Goal: Task Accomplishment & Management: Manage account settings

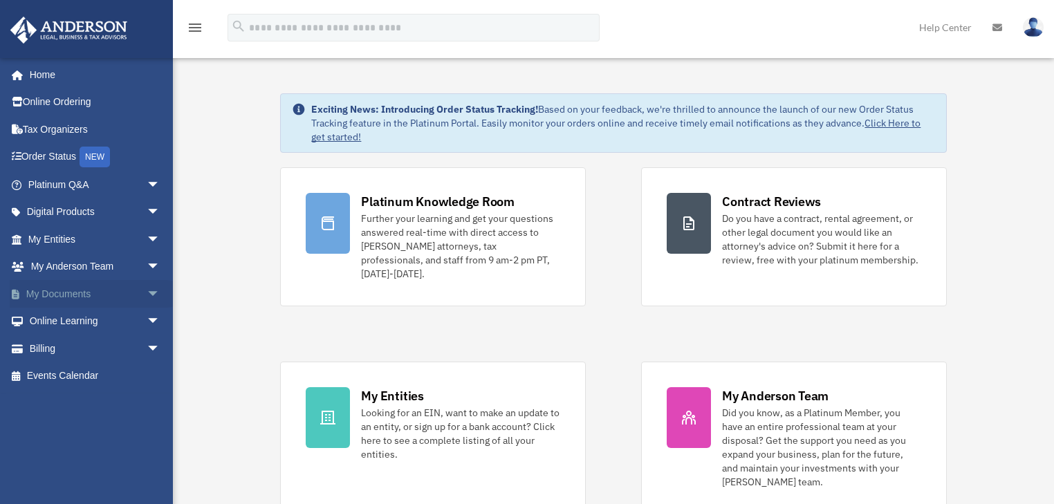
click at [147, 291] on span "arrow_drop_down" at bounding box center [161, 294] width 28 height 28
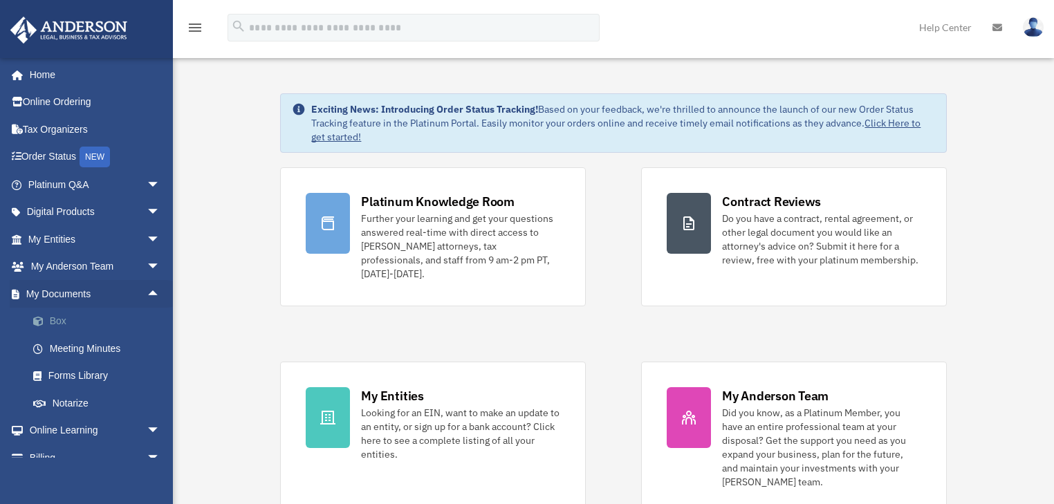
click at [56, 320] on link "Box" at bounding box center [100, 322] width 162 height 28
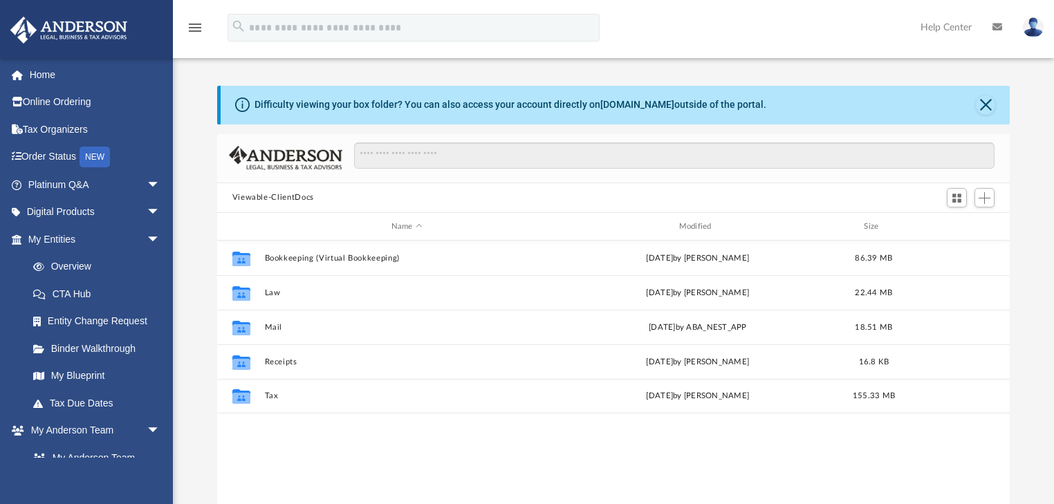
scroll to position [306, 785]
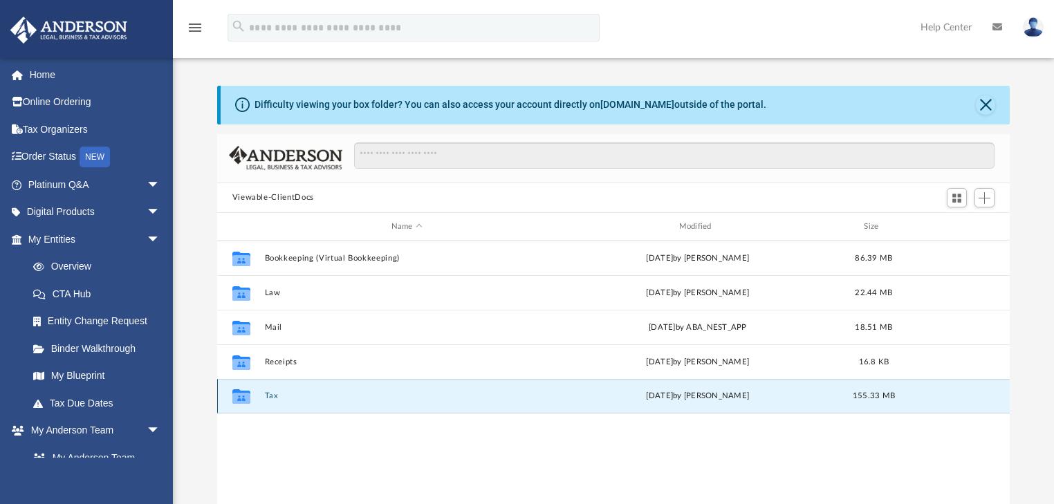
click at [268, 393] on button "Tax" at bounding box center [406, 396] width 285 height 9
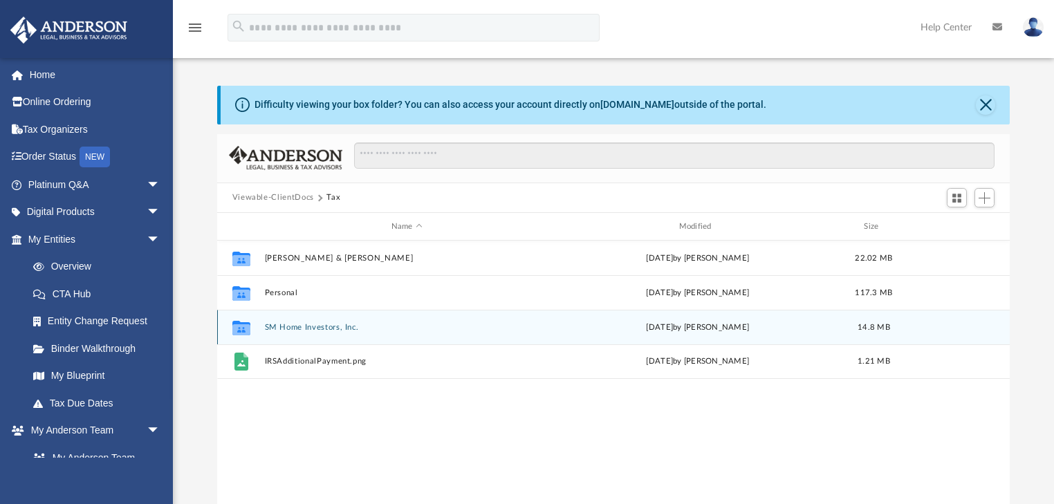
click at [357, 328] on button "SM Home Investors, Inc." at bounding box center [406, 327] width 285 height 9
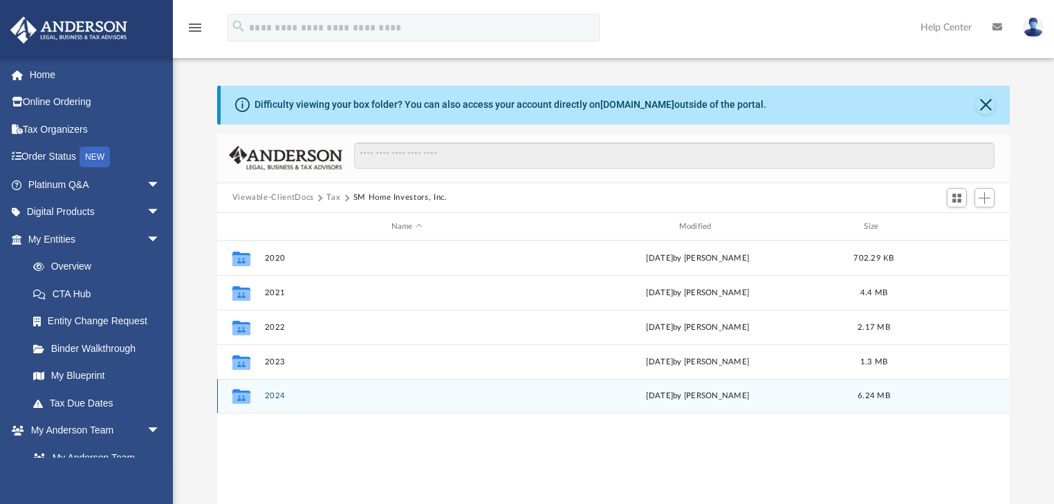
click at [271, 399] on div "Collaborated Folder 2024 [DATE] by [PERSON_NAME] 6.24 MB" at bounding box center [613, 396] width 793 height 35
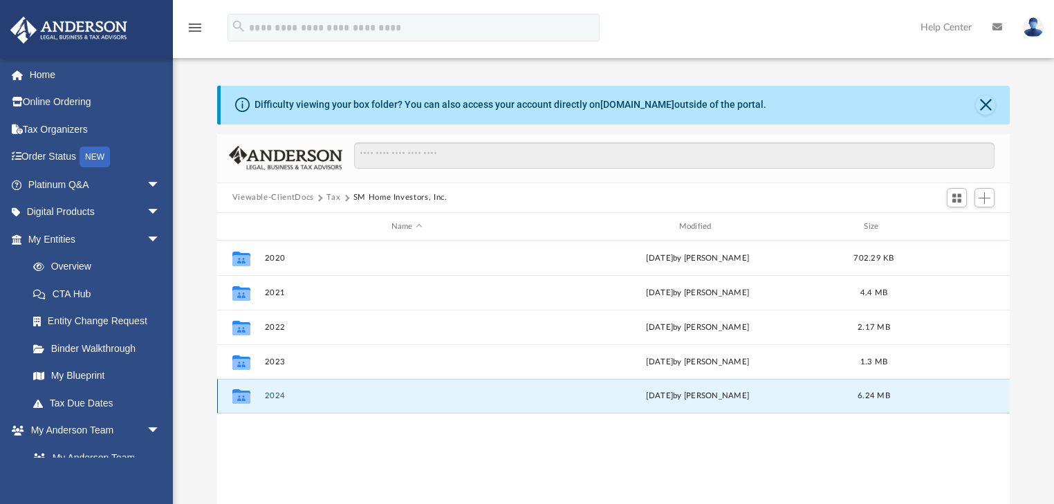
click at [245, 393] on icon "grid" at bounding box center [241, 398] width 18 height 11
click at [277, 397] on button "2024" at bounding box center [406, 396] width 285 height 9
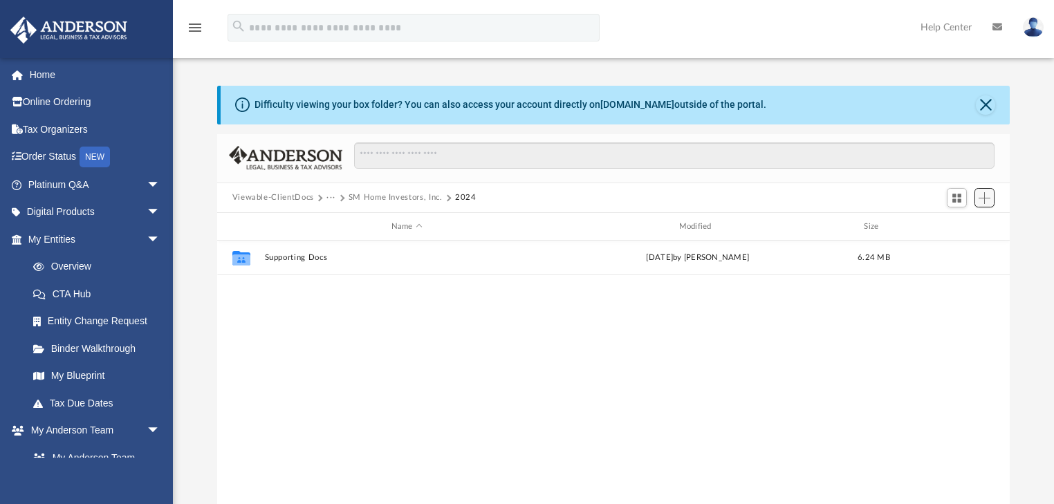
click at [979, 199] on span "Add" at bounding box center [984, 198] width 12 height 12
click at [955, 225] on li "Upload" at bounding box center [964, 225] width 44 height 15
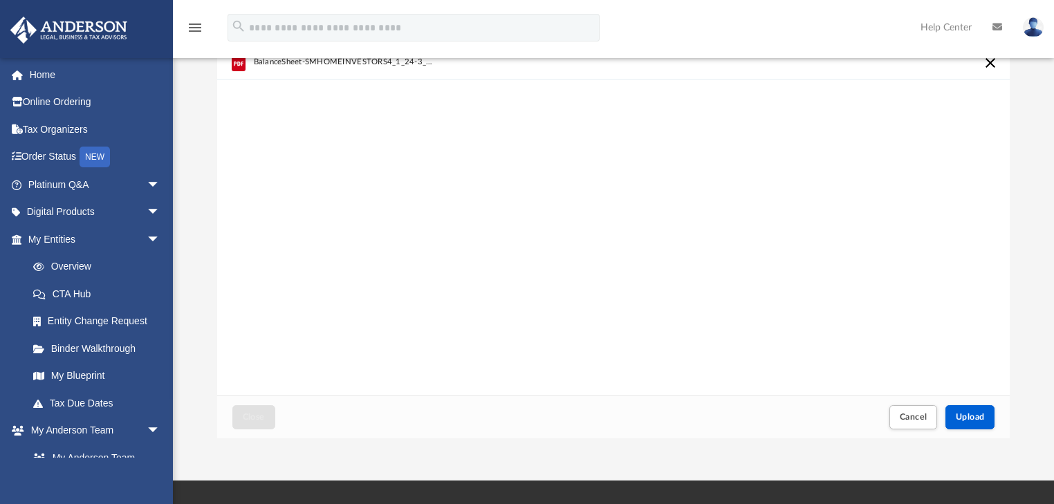
scroll to position [91, 0]
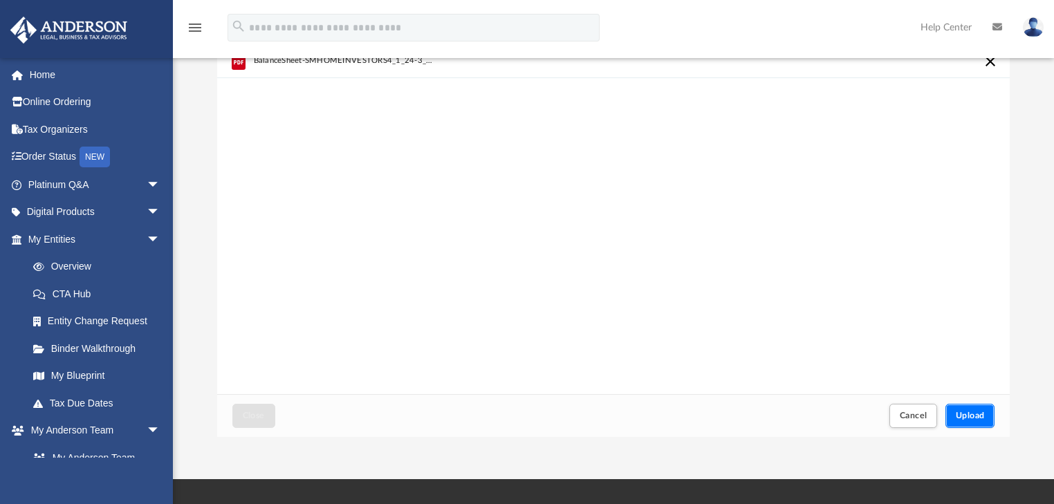
click at [970, 409] on button "Upload" at bounding box center [970, 416] width 50 height 24
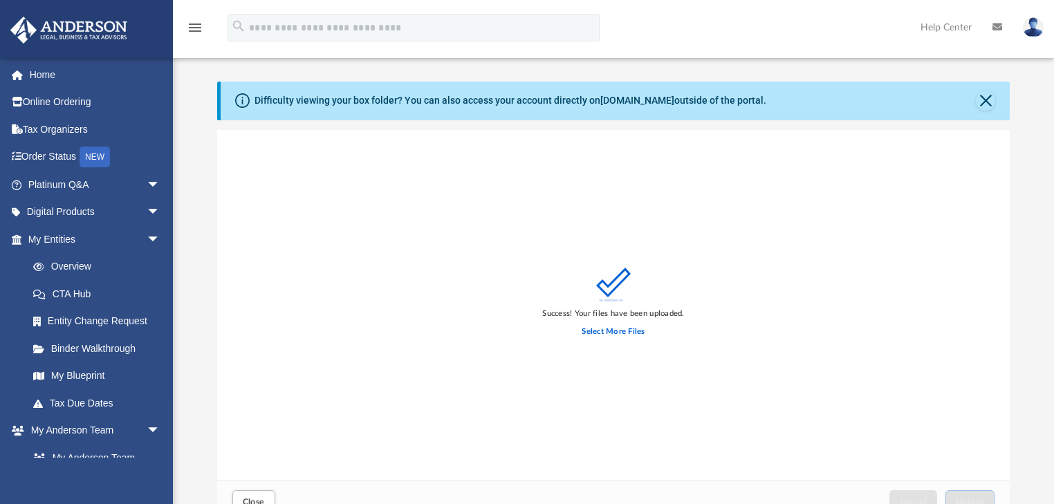
scroll to position [0, 0]
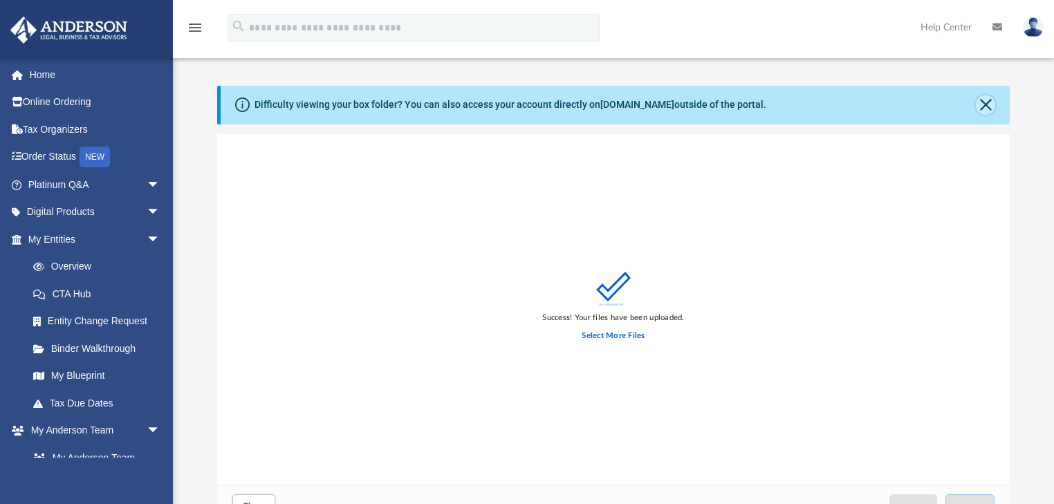
click at [984, 100] on button "Close" at bounding box center [984, 104] width 19 height 19
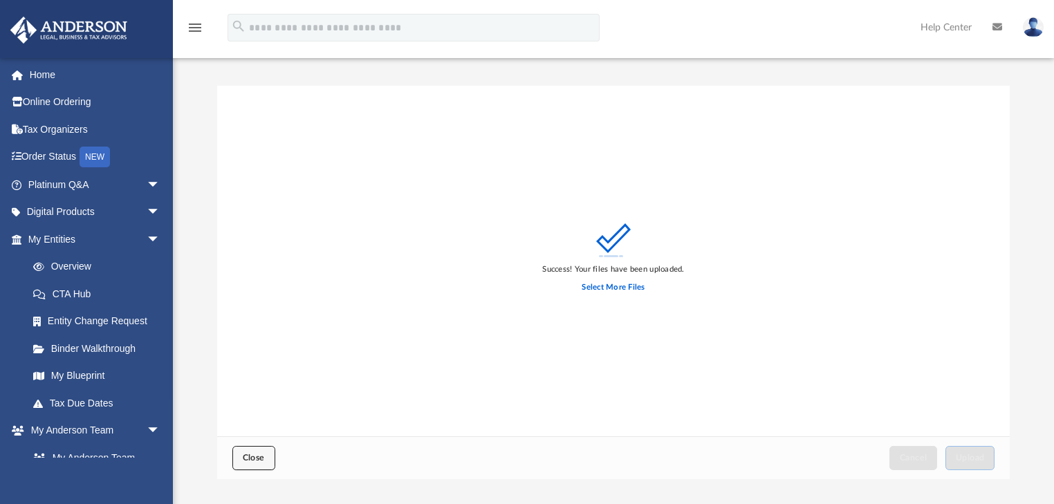
click at [247, 456] on span "Close" at bounding box center [254, 457] width 22 height 8
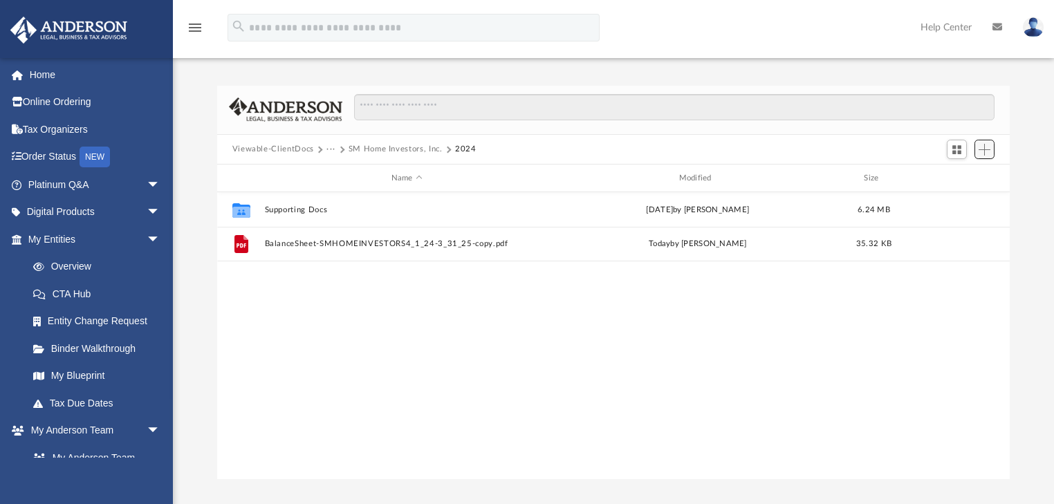
click at [984, 148] on span "Add" at bounding box center [984, 150] width 12 height 12
click at [955, 176] on li "Upload" at bounding box center [964, 177] width 44 height 15
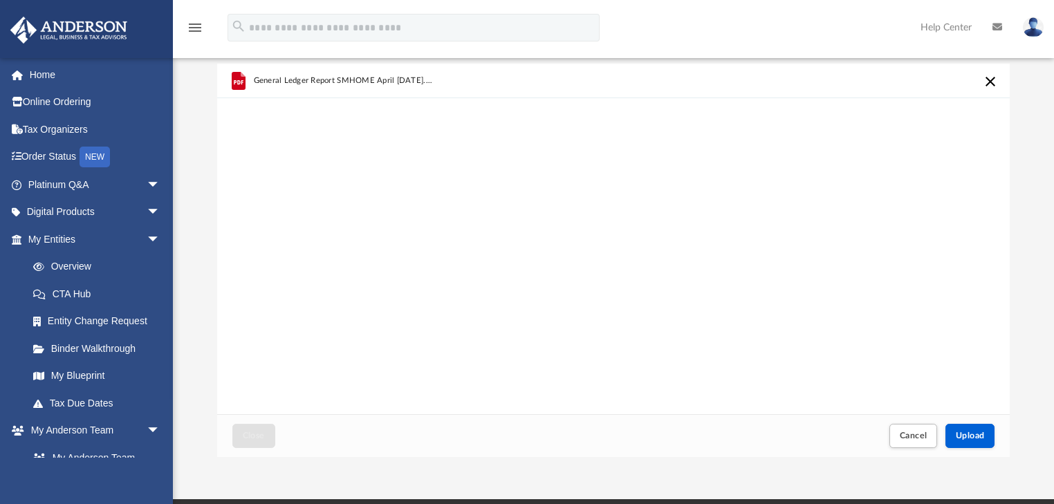
scroll to position [37, 0]
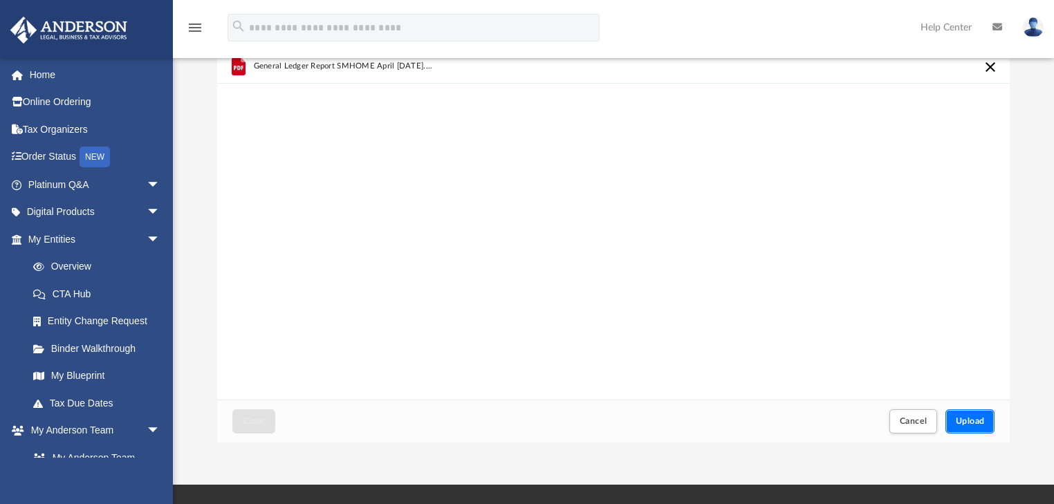
click at [962, 418] on span "Upload" at bounding box center [969, 421] width 29 height 8
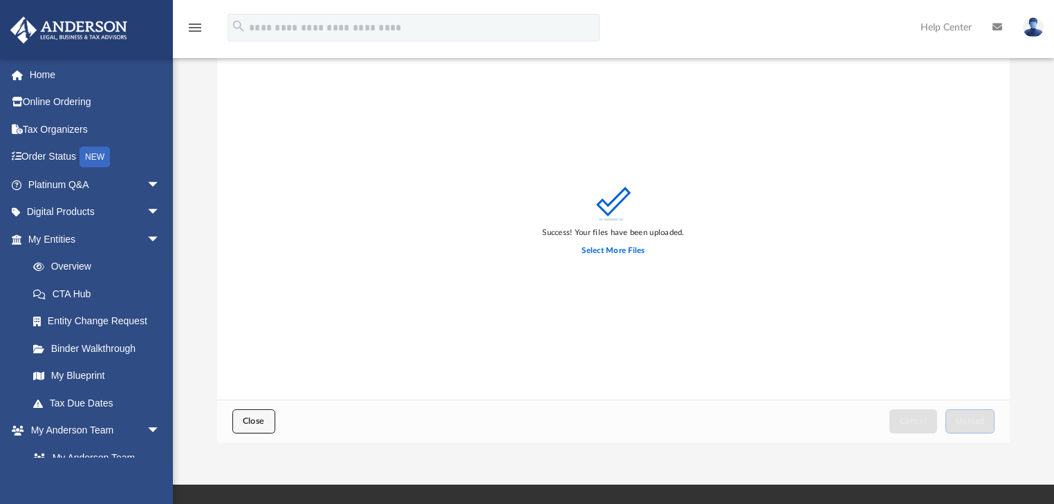
click at [250, 420] on span "Close" at bounding box center [254, 421] width 22 height 8
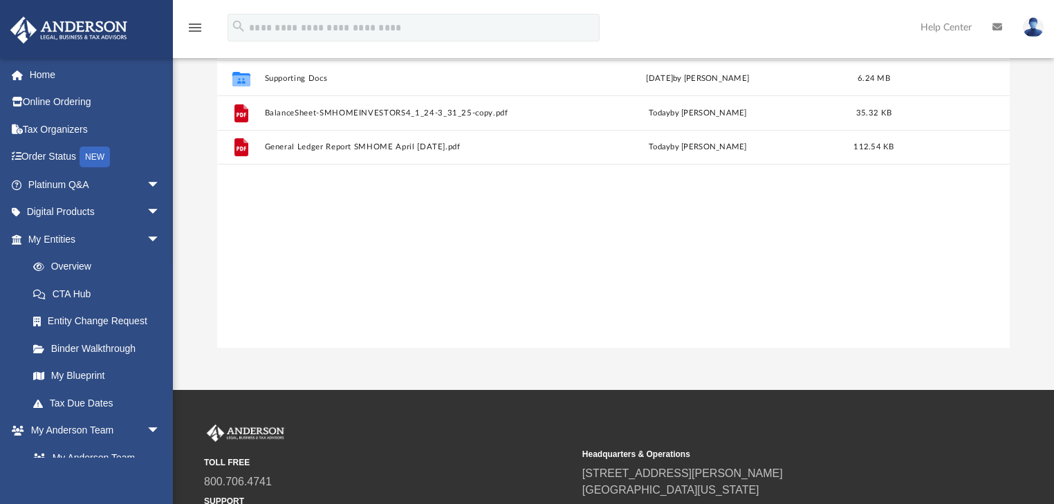
scroll to position [0, 0]
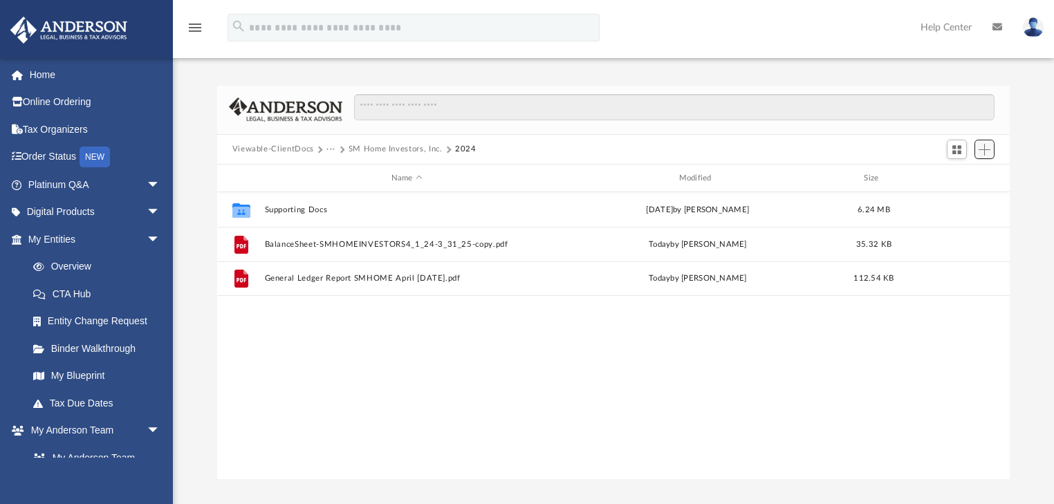
click at [988, 152] on span "Add" at bounding box center [984, 150] width 12 height 12
click at [948, 174] on li "Upload" at bounding box center [964, 177] width 44 height 15
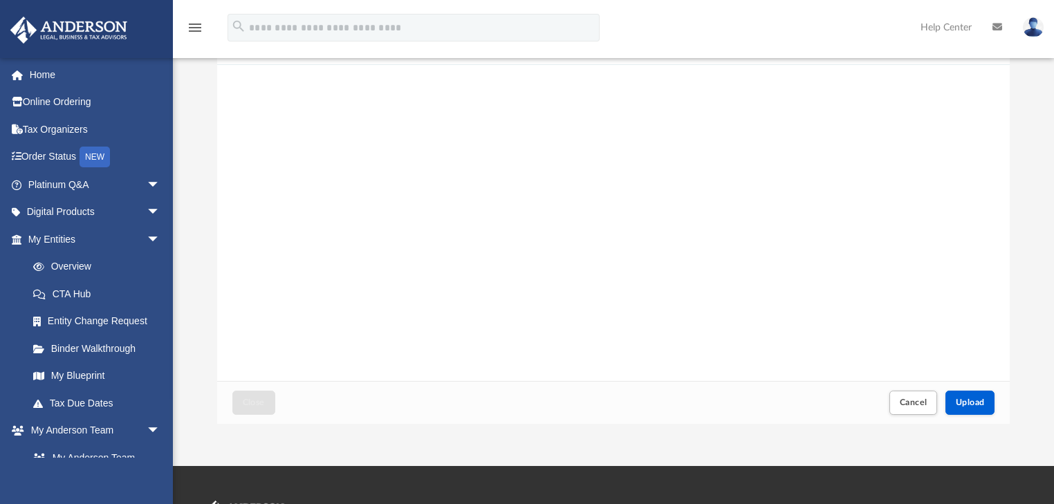
scroll to position [67, 0]
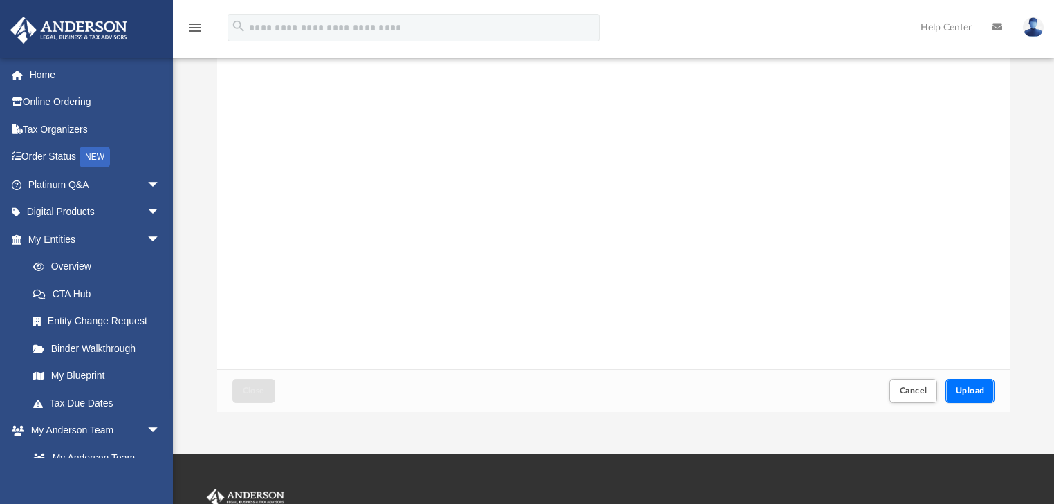
click at [959, 389] on span "Upload" at bounding box center [969, 390] width 29 height 8
click at [256, 389] on span "Close" at bounding box center [254, 390] width 22 height 8
